Goal: Information Seeking & Learning: Learn about a topic

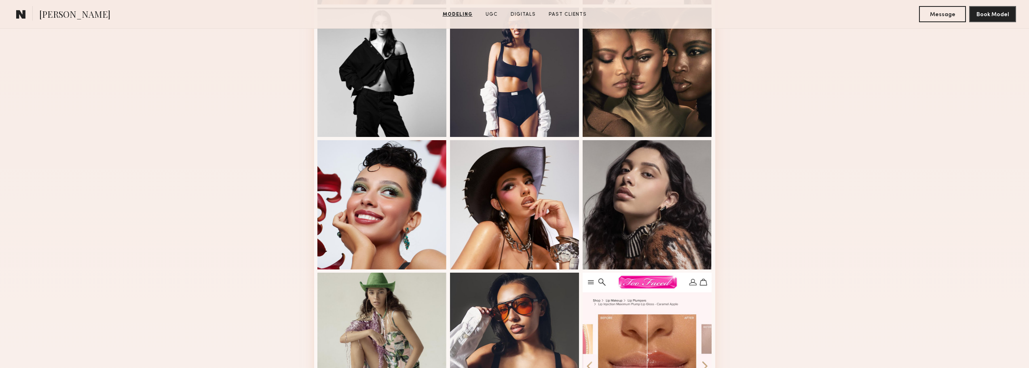
scroll to position [485, 0]
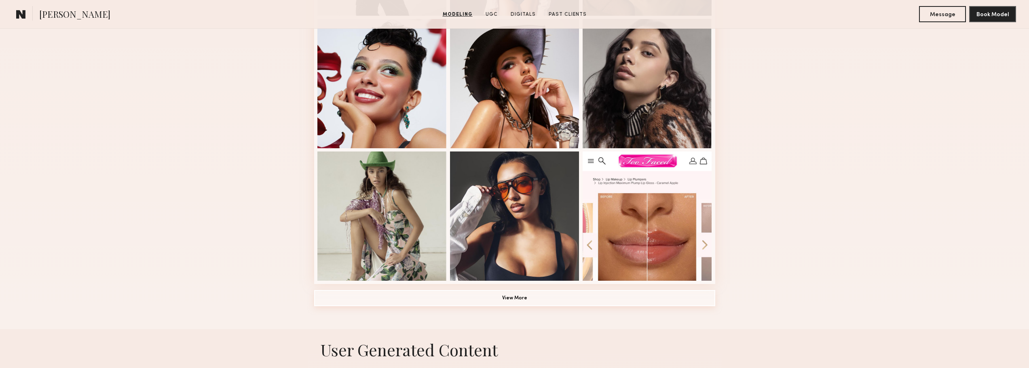
click at [513, 295] on button "View More" at bounding box center [514, 298] width 401 height 16
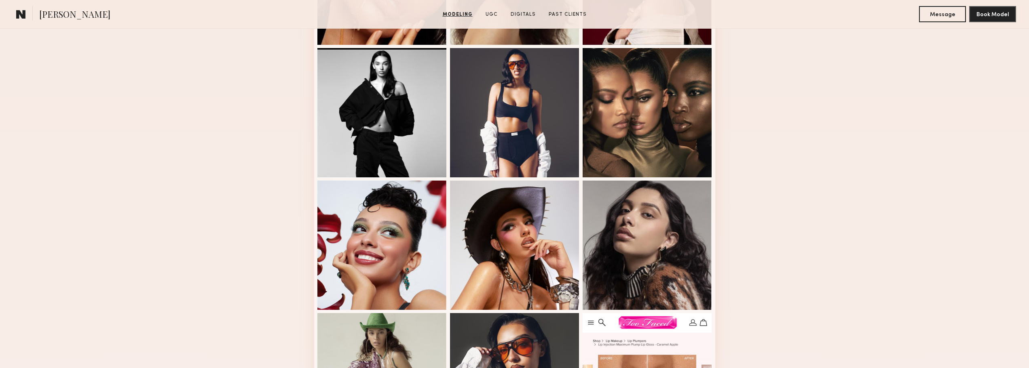
scroll to position [242, 0]
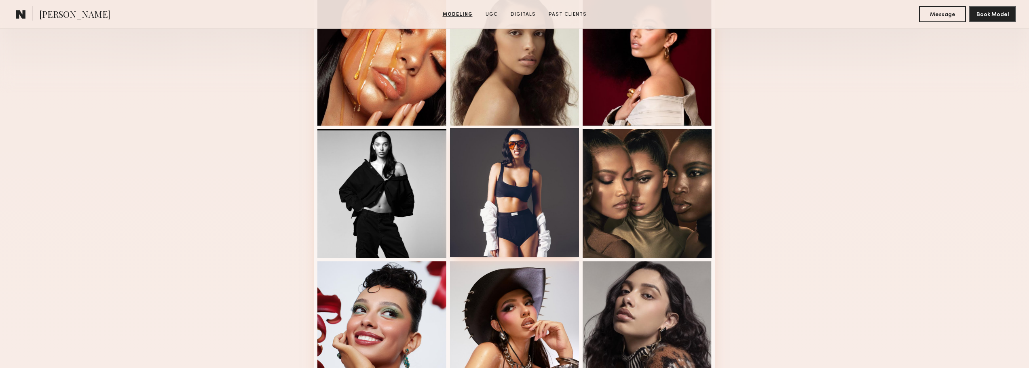
click at [541, 167] on div at bounding box center [514, 192] width 129 height 129
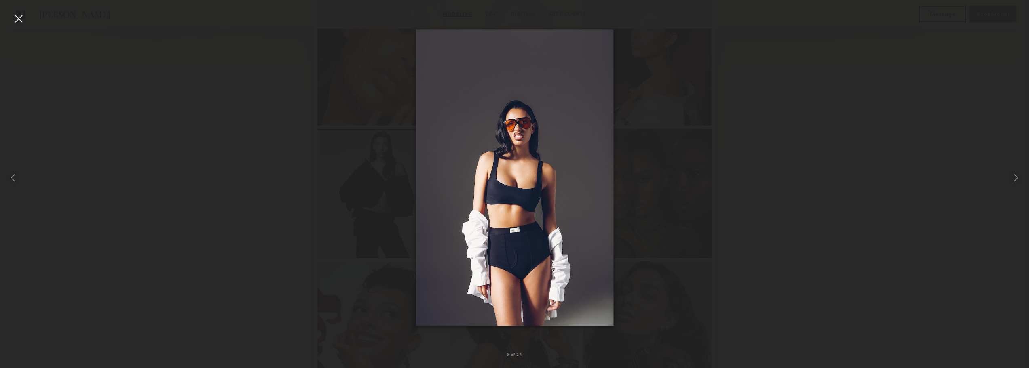
click at [730, 132] on div at bounding box center [514, 177] width 1029 height 329
click at [19, 17] on div at bounding box center [18, 18] width 13 height 13
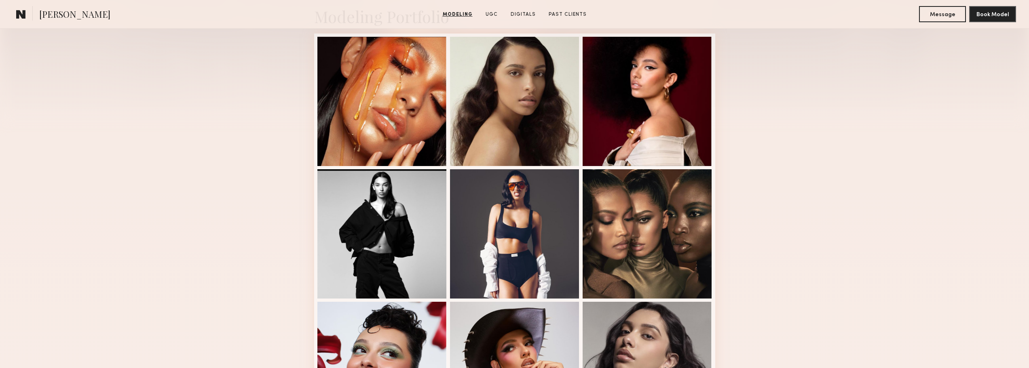
scroll to position [121, 0]
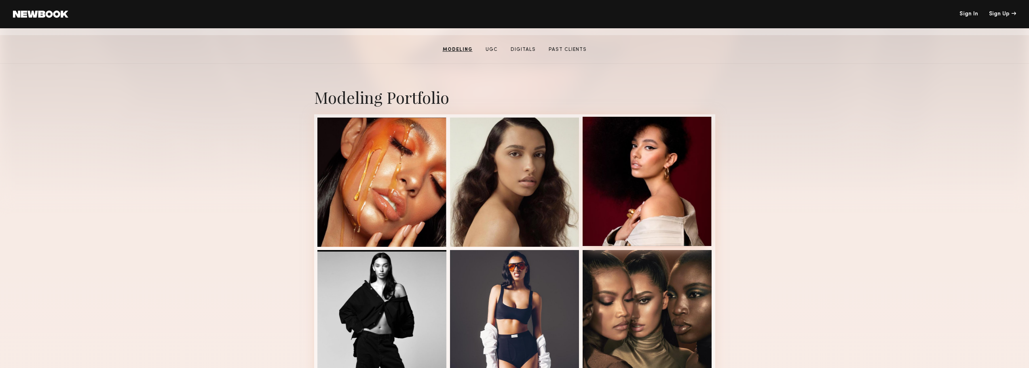
click at [629, 172] on div at bounding box center [646, 181] width 129 height 129
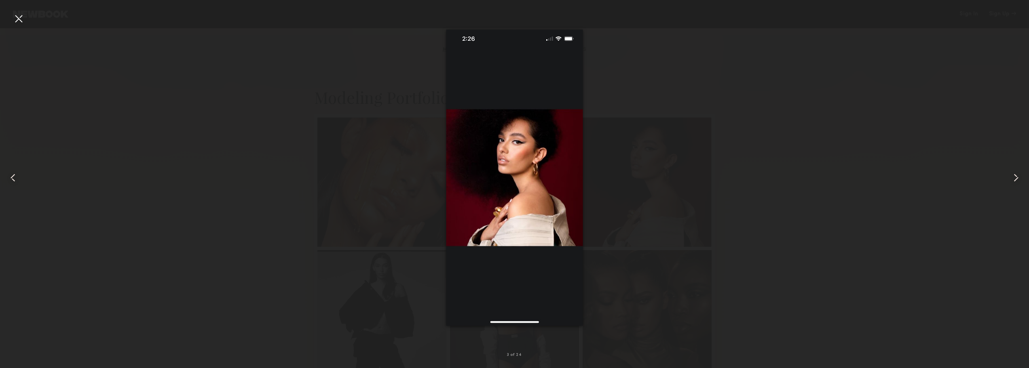
click at [14, 18] on div at bounding box center [18, 18] width 13 height 13
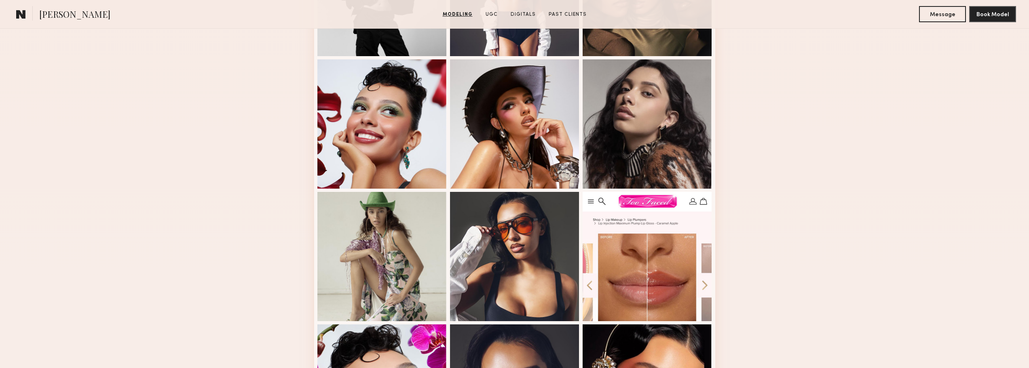
scroll to position [525, 0]
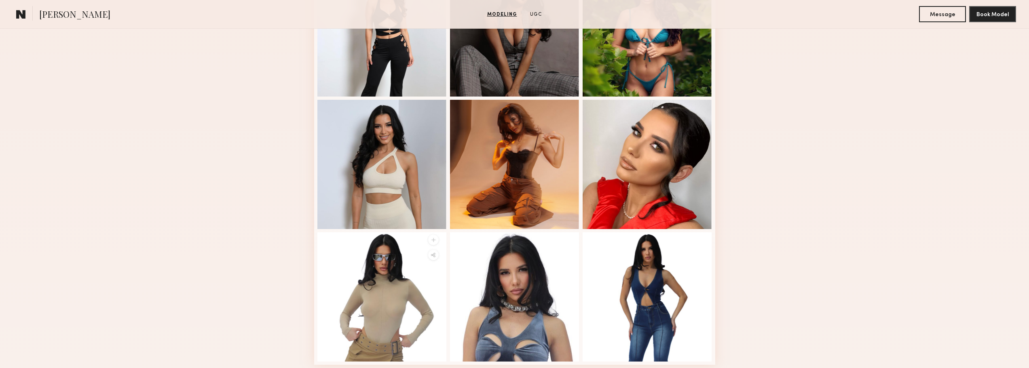
scroll to position [485, 0]
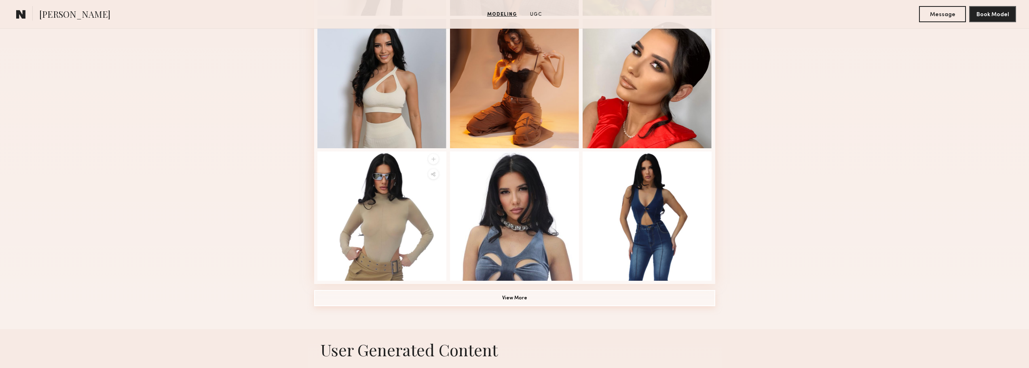
click at [512, 302] on button "View More" at bounding box center [514, 298] width 401 height 16
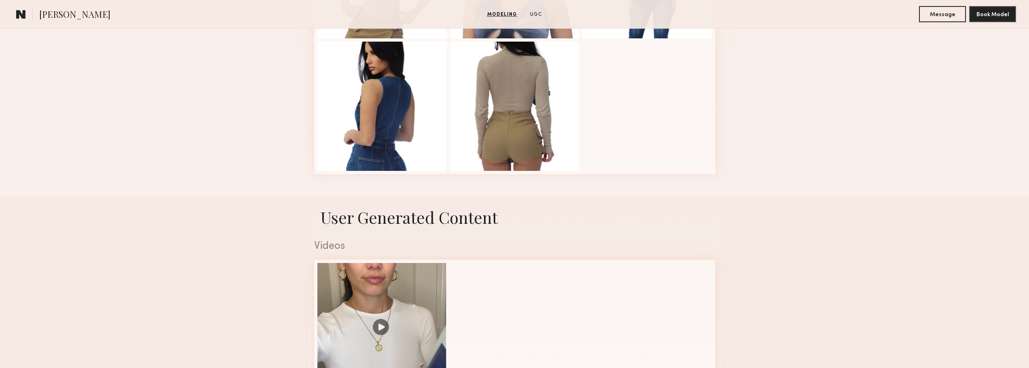
scroll to position [808, 0]
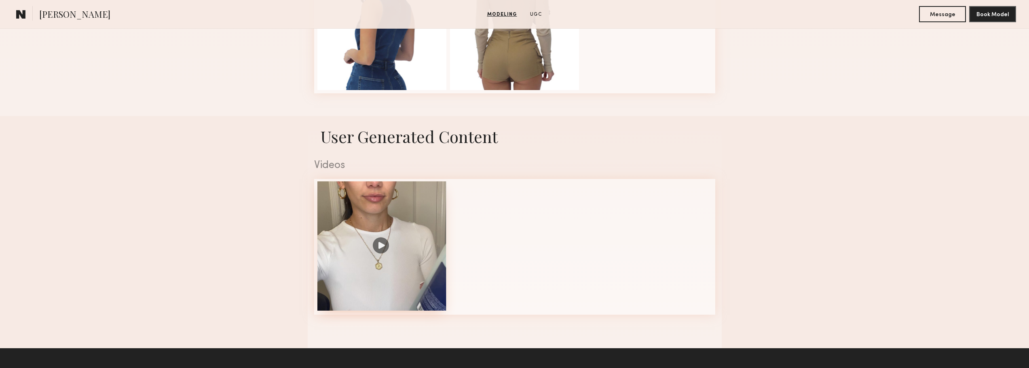
click at [376, 251] on div at bounding box center [381, 245] width 129 height 129
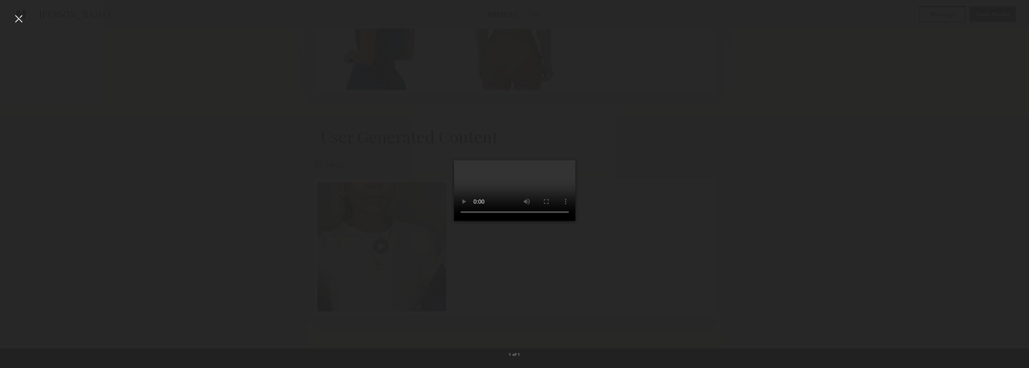
click at [23, 16] on div at bounding box center [18, 18] width 13 height 13
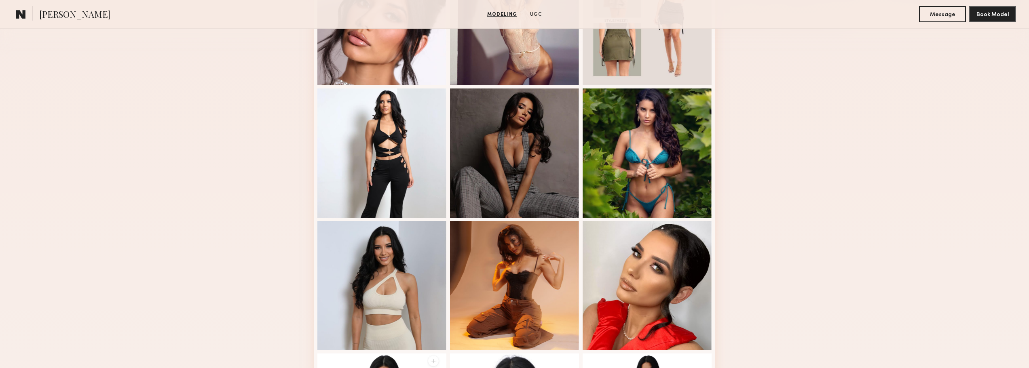
scroll to position [242, 0]
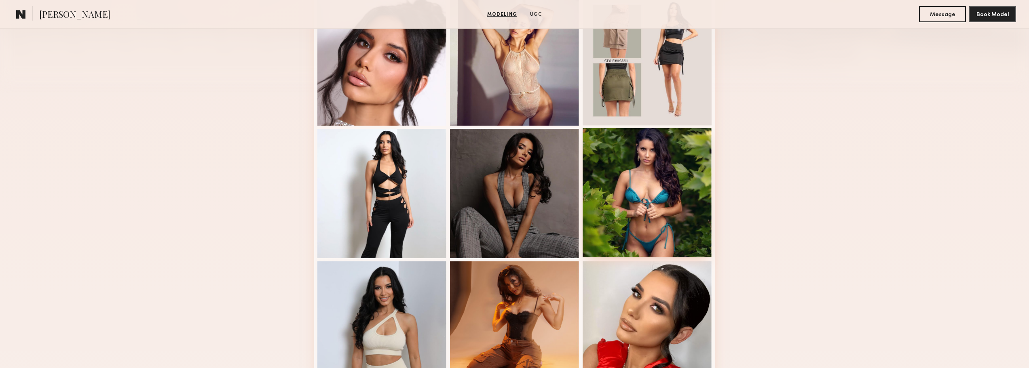
click at [607, 182] on div at bounding box center [646, 192] width 129 height 129
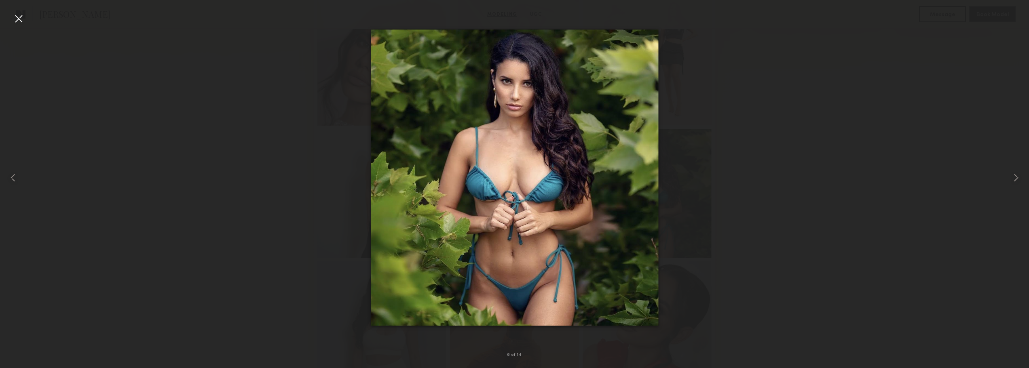
click at [19, 19] on div at bounding box center [18, 18] width 13 height 13
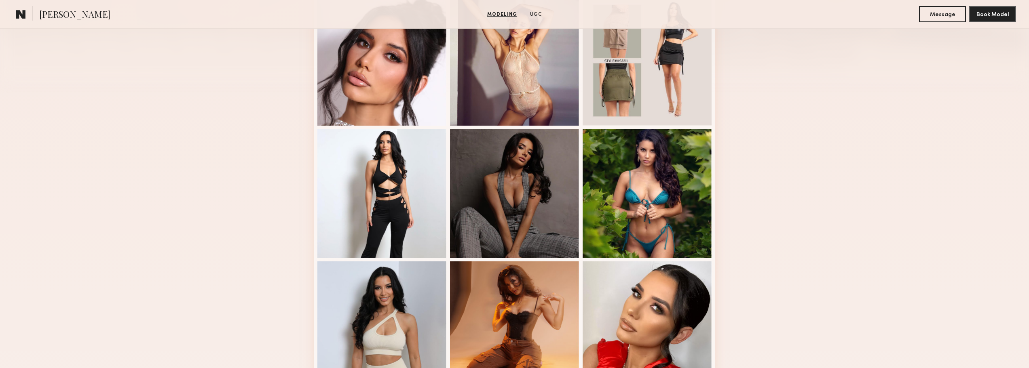
scroll to position [162, 0]
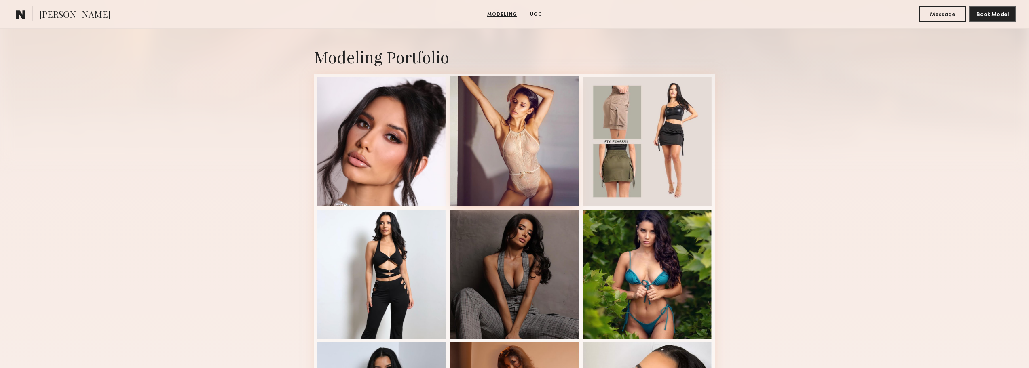
click at [544, 154] on div at bounding box center [514, 140] width 129 height 129
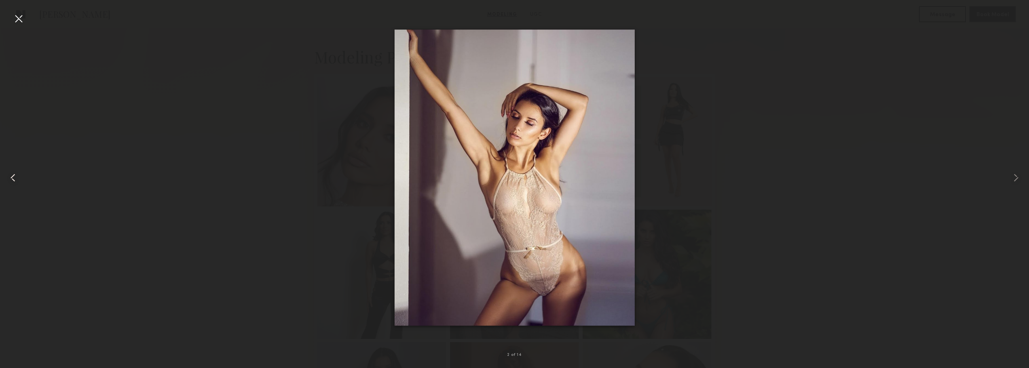
click at [26, 23] on div at bounding box center [20, 177] width 41 height 329
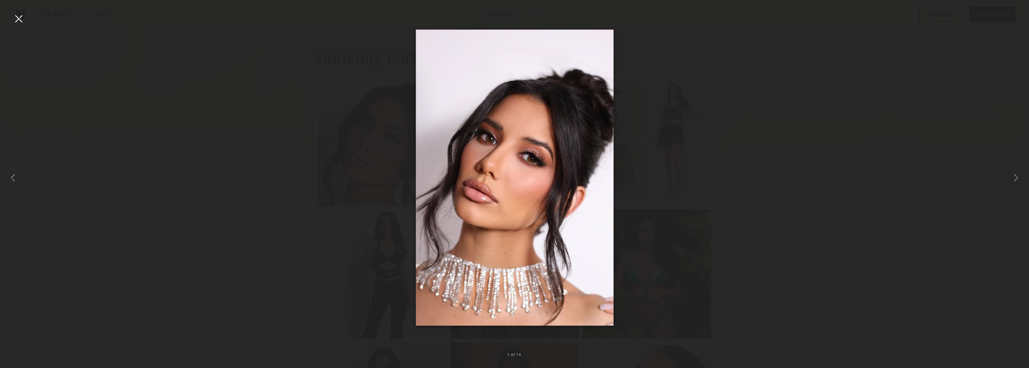
click at [24, 22] on div at bounding box center [18, 18] width 13 height 13
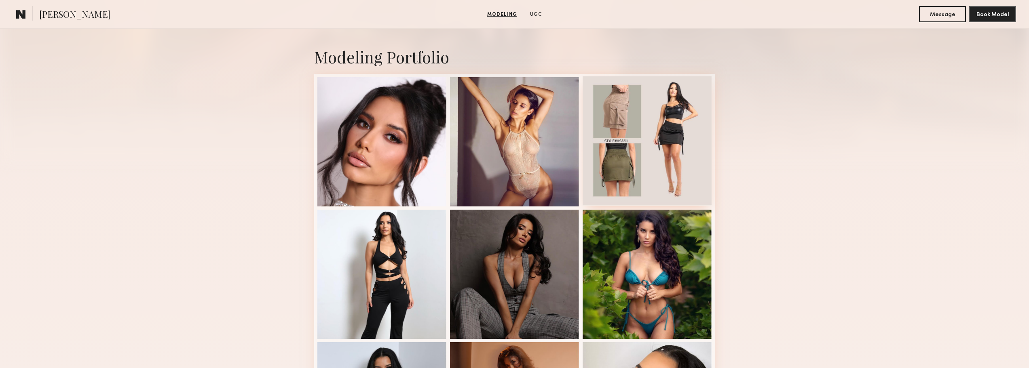
click at [660, 120] on div at bounding box center [646, 140] width 129 height 129
